Goal: Task Accomplishment & Management: Manage account settings

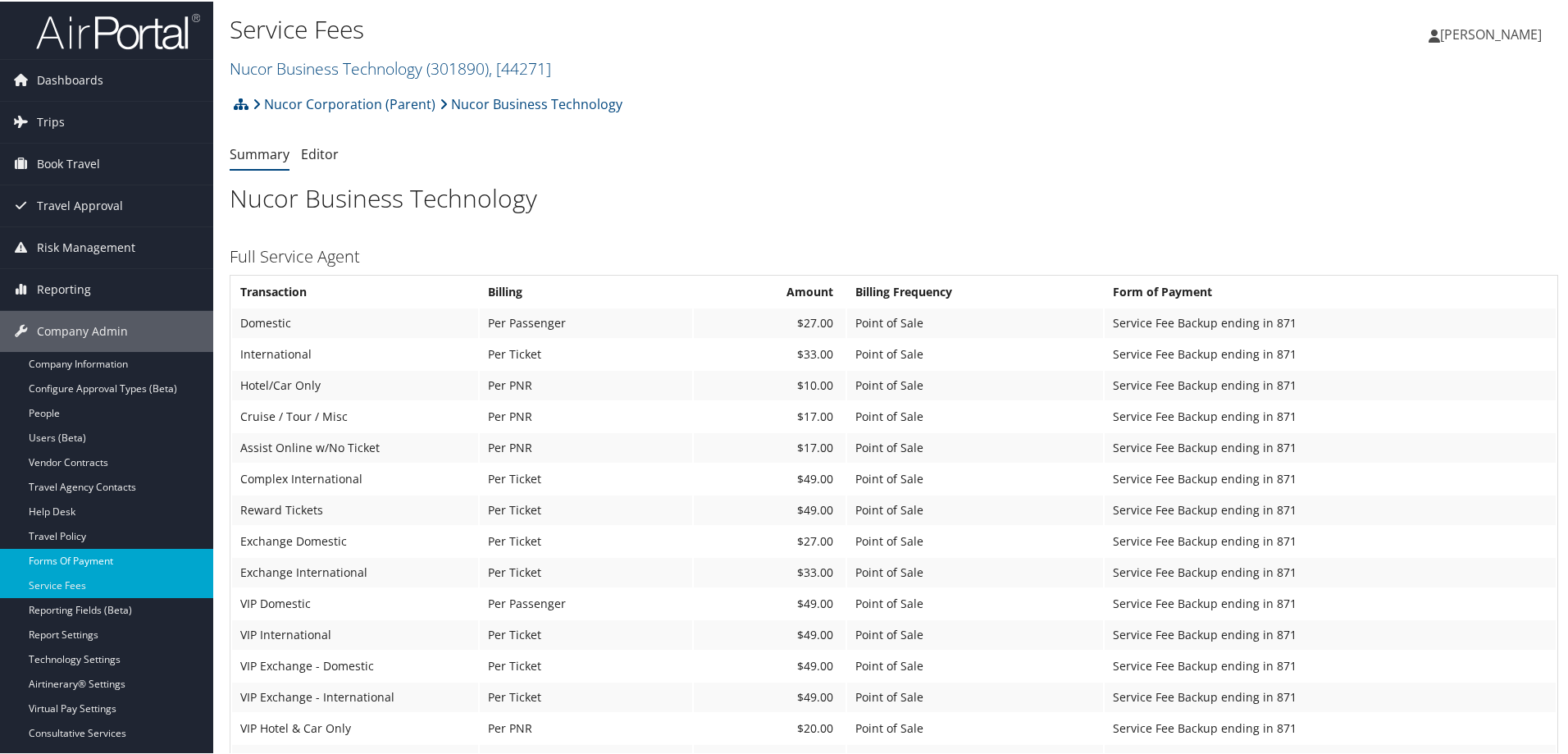
click at [70, 561] on link "Forms Of Payment" at bounding box center [107, 560] width 213 height 24
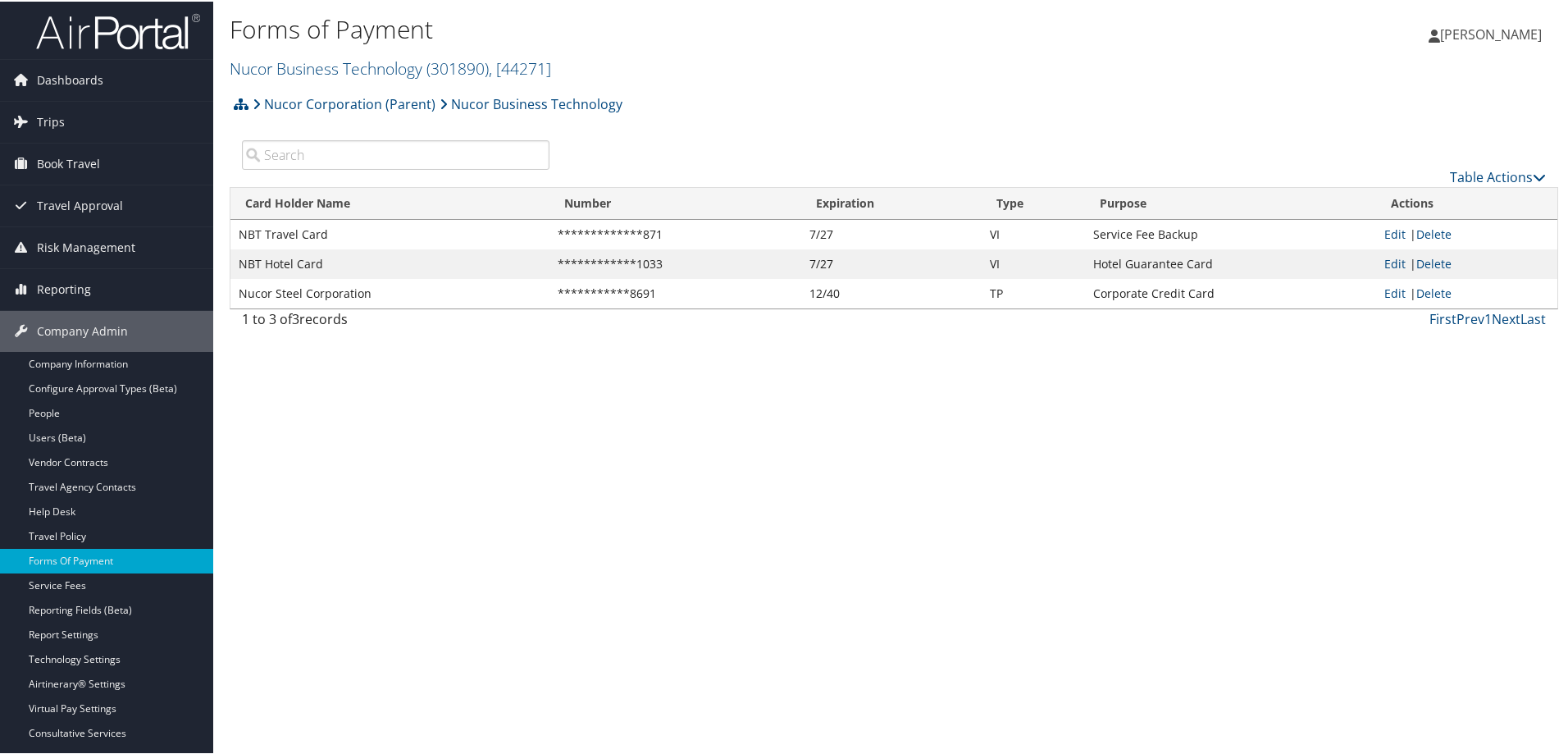
click at [1376, 235] on td "Edit | Delete" at bounding box center [1467, 233] width 181 height 30
click at [1385, 232] on link "Edit" at bounding box center [1395, 233] width 22 height 16
select select "16"
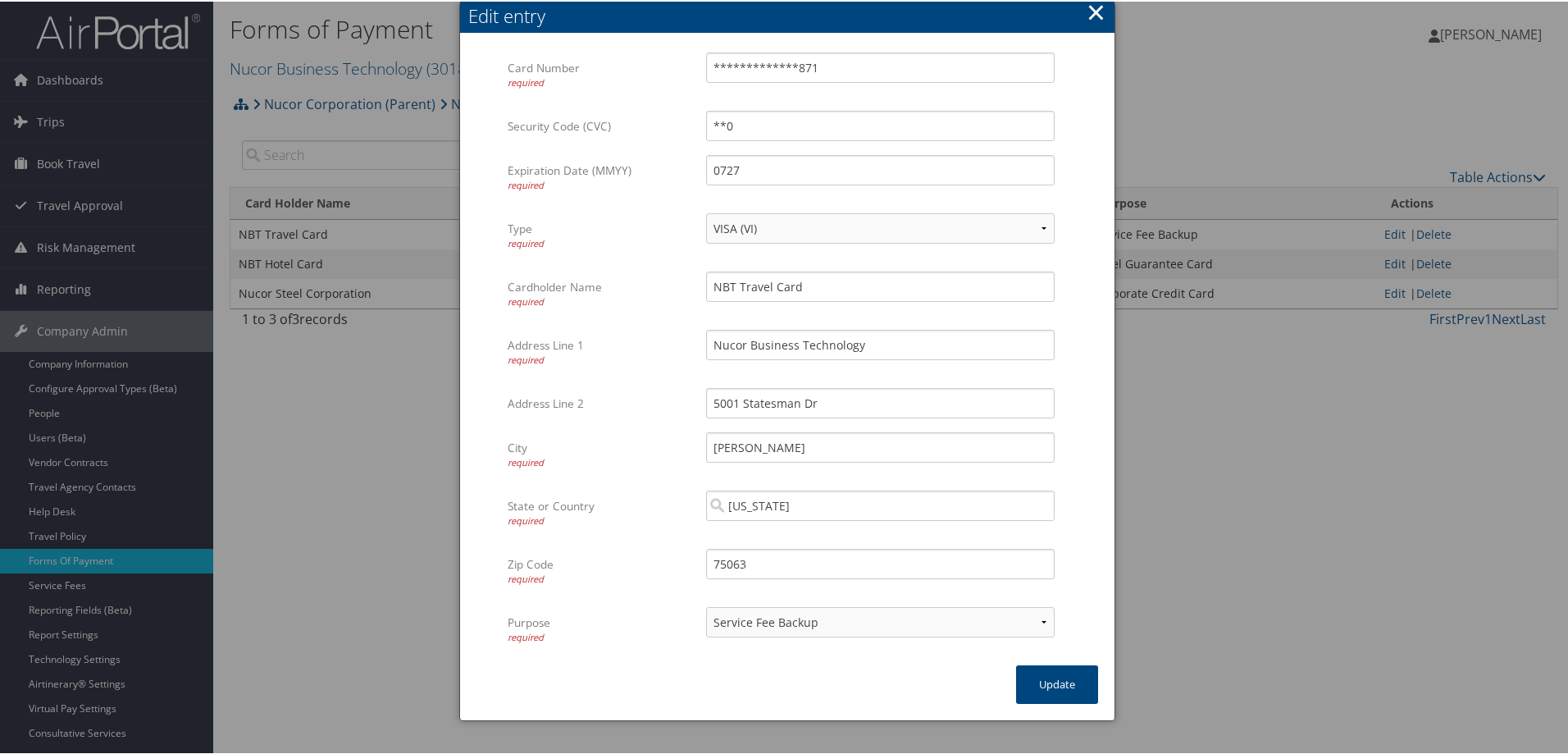
click at [855, 242] on div "VISA (VI) Mastercard ([GEOGRAPHIC_DATA]) American Express (AX) Discover (DS) Am…" at bounding box center [880, 233] width 349 height 43
click at [855, 230] on select "VISA (VI) Mastercard ([GEOGRAPHIC_DATA]) American Express (AX) Discover (DS) Am…" at bounding box center [880, 226] width 349 height 30
drag, startPoint x: 630, startPoint y: 89, endPoint x: 98, endPoint y: 154, distance: 536.0
click at [204, 142] on body "Menu Dashboards ► AirPortal 360™ (Manager) AirPortal 360™ (Agent) My Travel Das…" at bounding box center [787, 377] width 1575 height 754
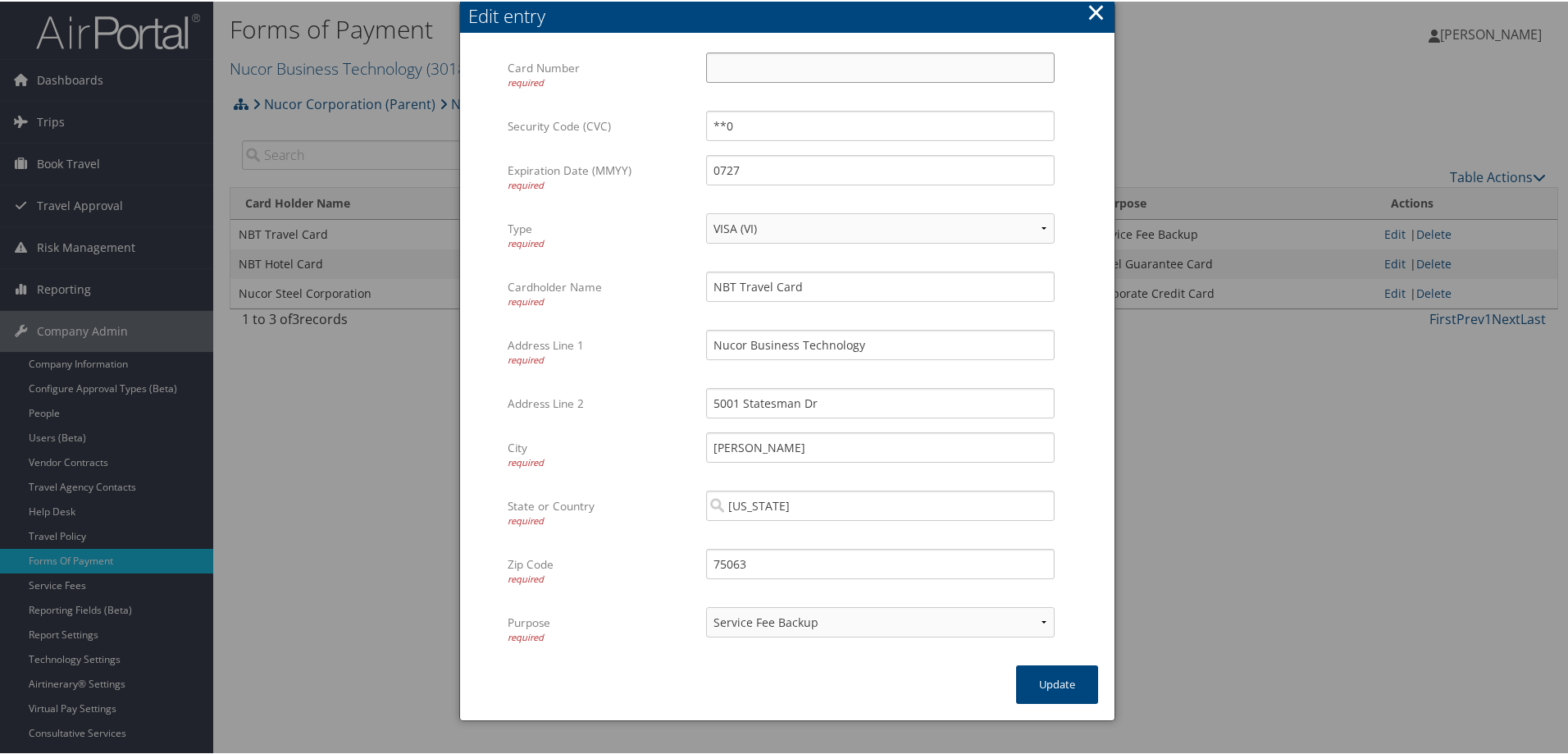
paste input "[CREDIT_CARD_NUMBER]"
type input "[CREDIT_CARD_NUMBER]"
click at [763, 163] on input "0727" at bounding box center [880, 168] width 349 height 30
click at [1050, 677] on button "Update" at bounding box center [1057, 683] width 82 height 38
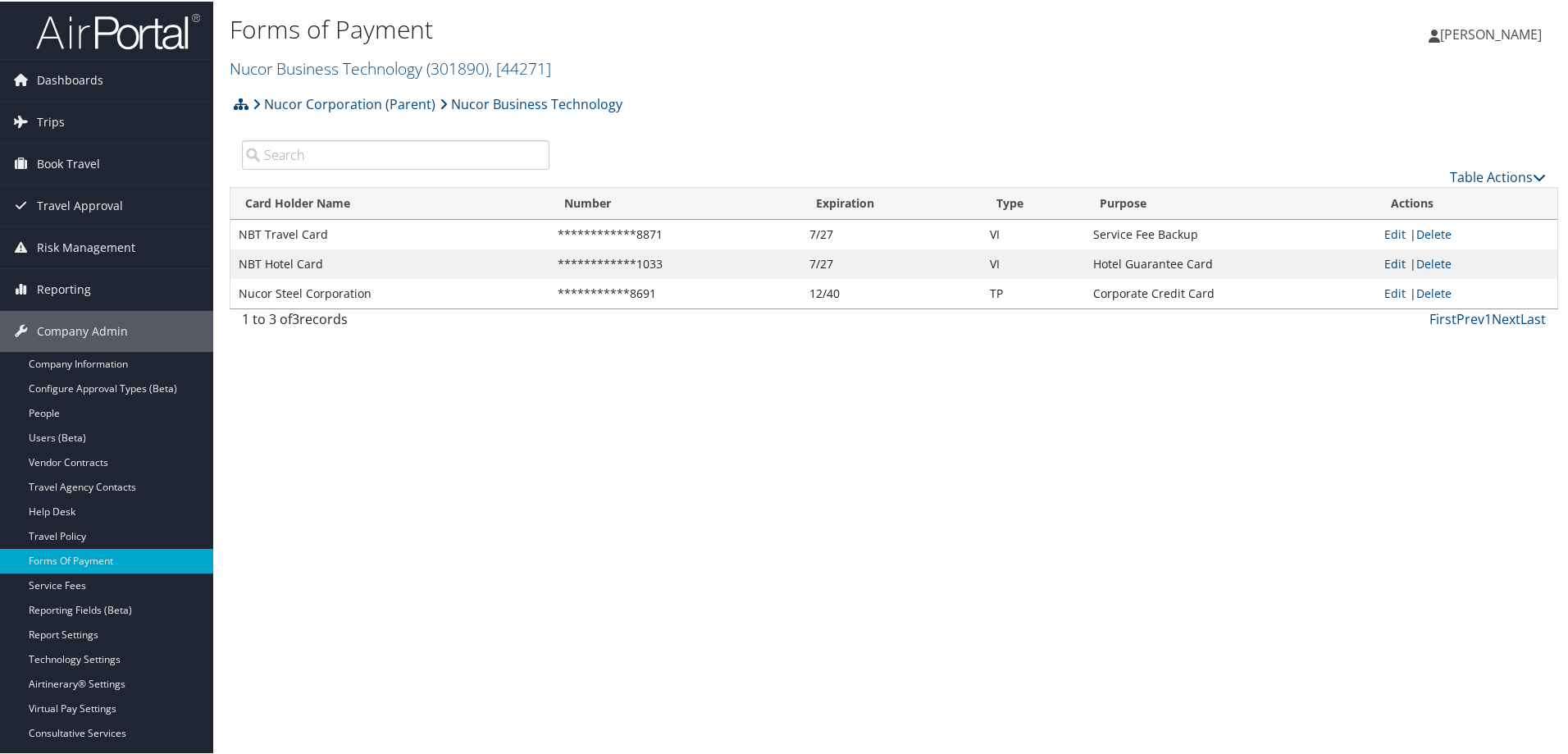
click at [1385, 265] on link "Edit" at bounding box center [1395, 262] width 22 height 16
select select "14"
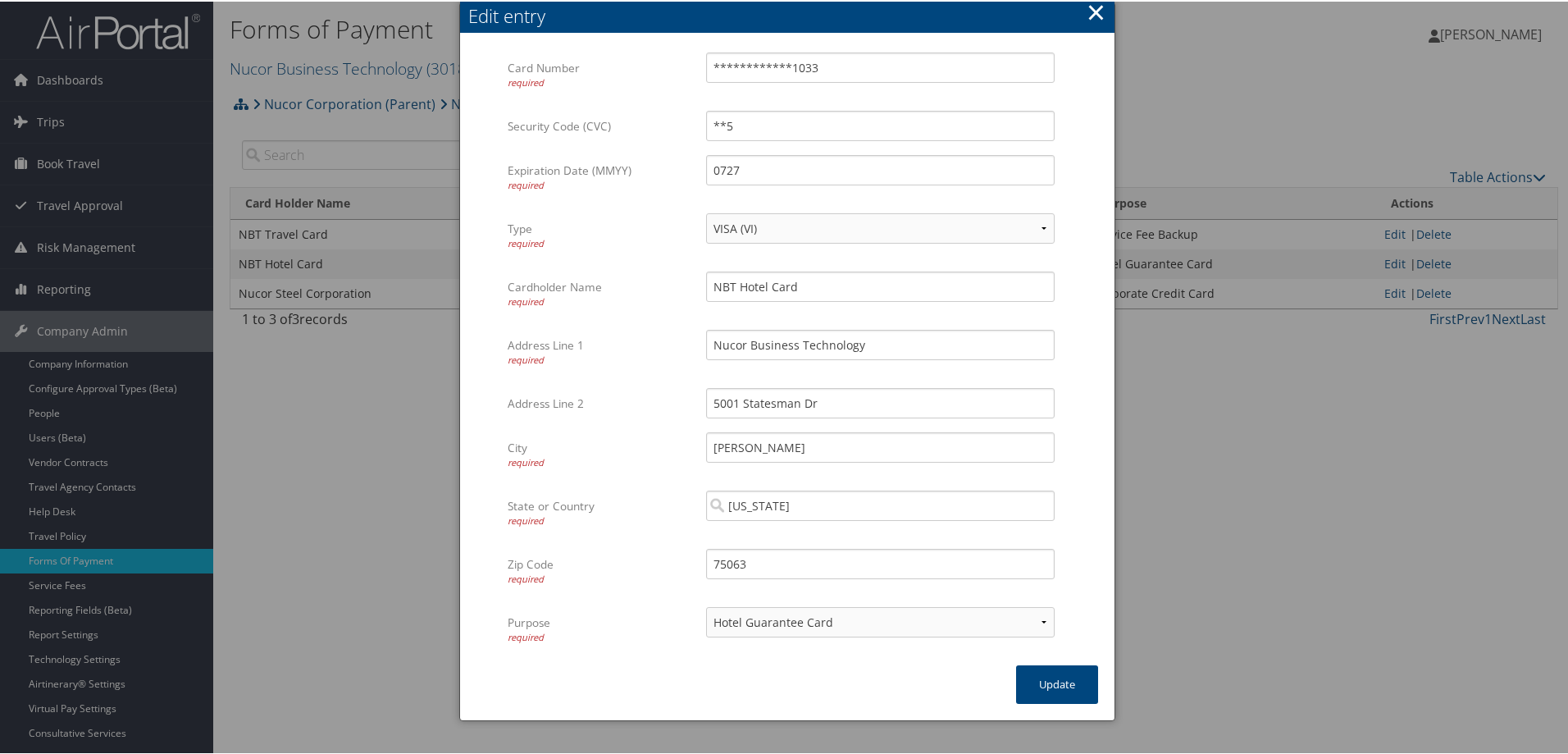
click at [1095, 16] on button "×" at bounding box center [1096, 10] width 19 height 33
